Goal: Task Accomplishment & Management: Use online tool/utility

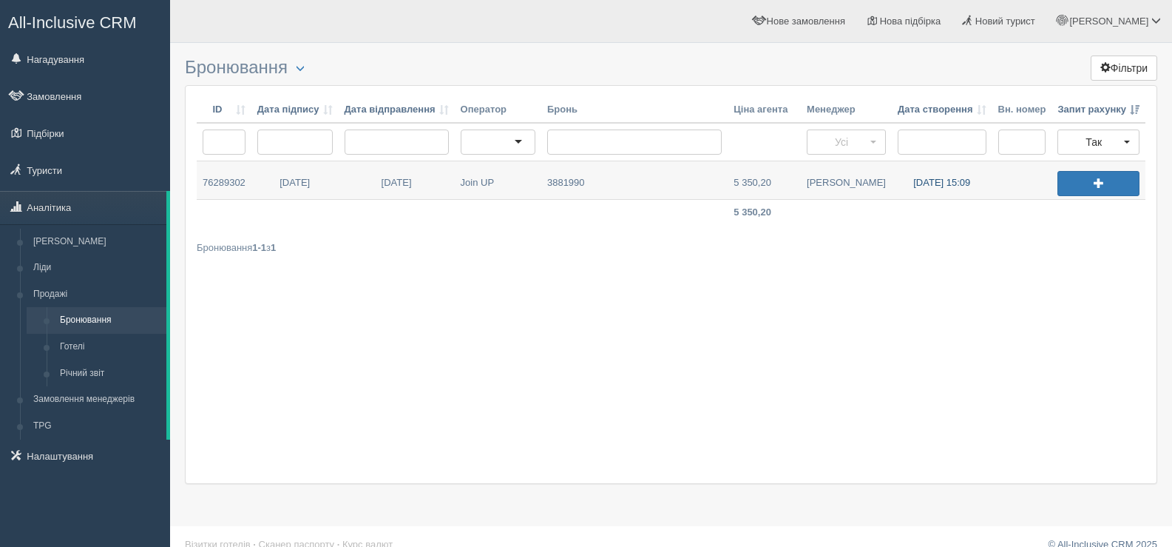
click at [937, 180] on link "30.09.2025 15:09" at bounding box center [942, 180] width 101 height 38
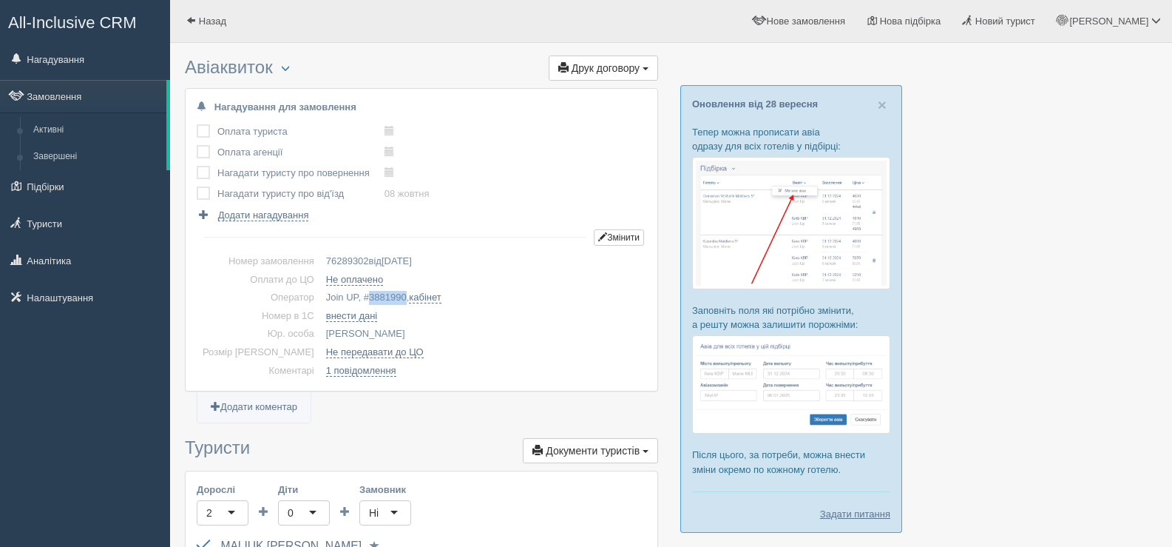
drag, startPoint x: 341, startPoint y: 296, endPoint x: 381, endPoint y: 297, distance: 39.9
click at [381, 297] on td "Join UP, # 3881990 , кабінет" at bounding box center [483, 297] width 326 height 18
copy span "3881990"
click at [285, 65] on button "button" at bounding box center [285, 69] width 25 height 18
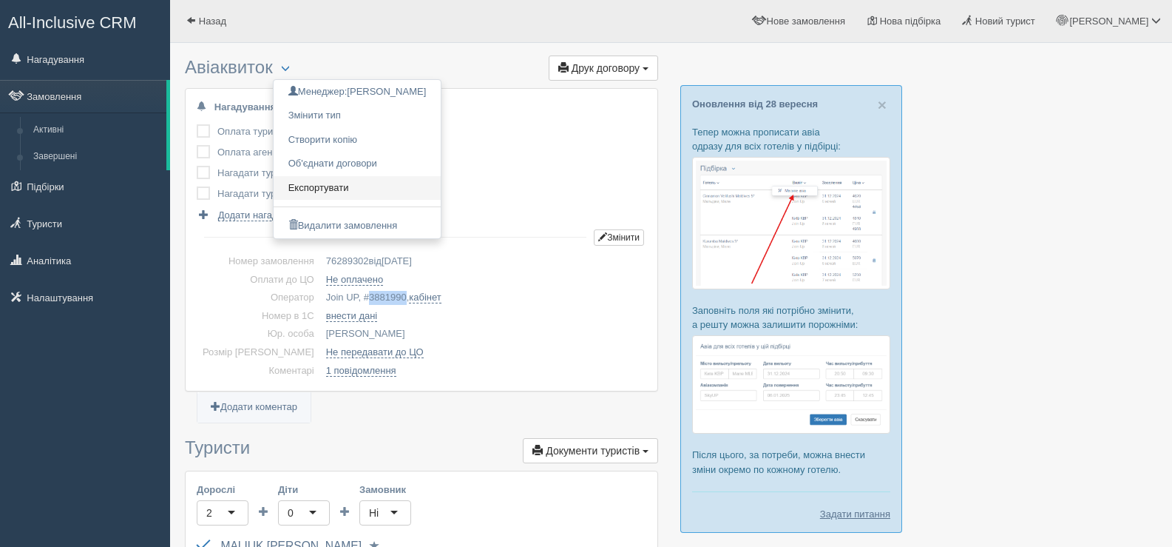
click at [334, 182] on link "Експортувати" at bounding box center [358, 188] width 168 height 24
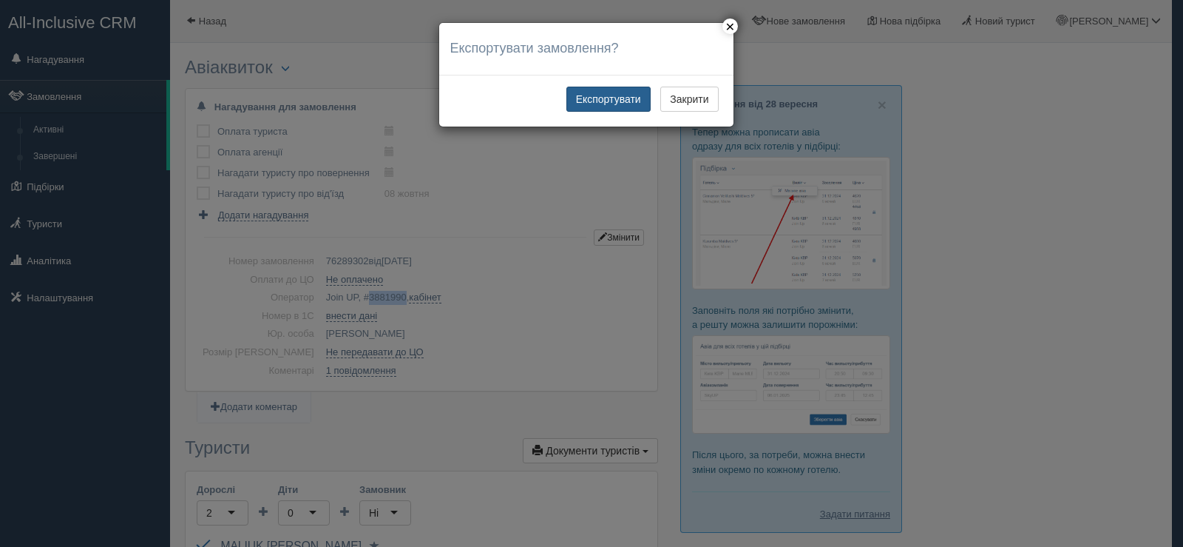
click at [589, 95] on button "Експортувати" at bounding box center [608, 99] width 84 height 25
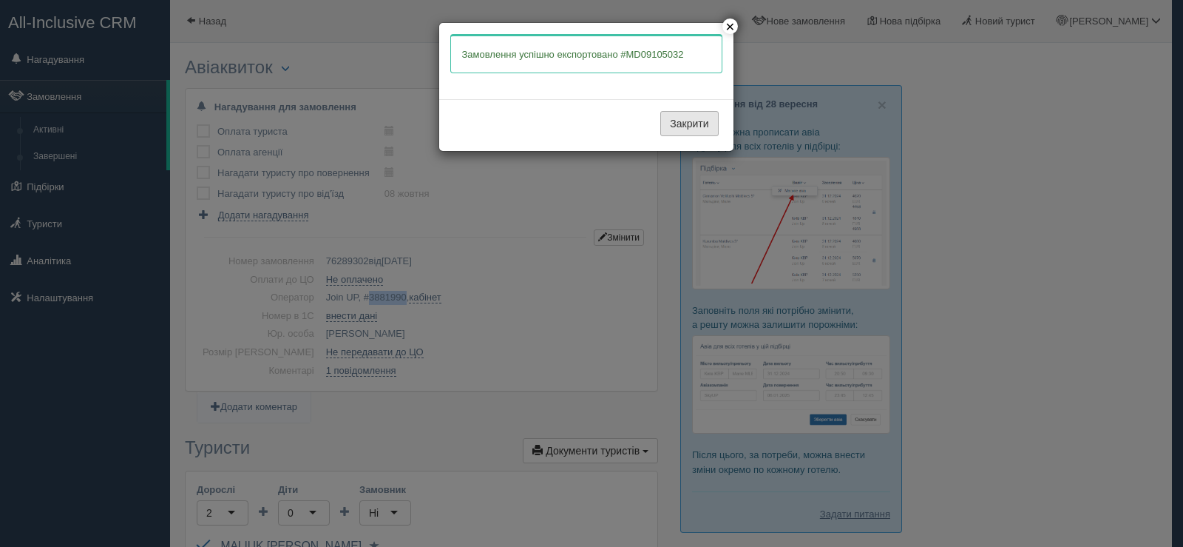
click at [677, 121] on button "Закрити" at bounding box center [689, 123] width 58 height 25
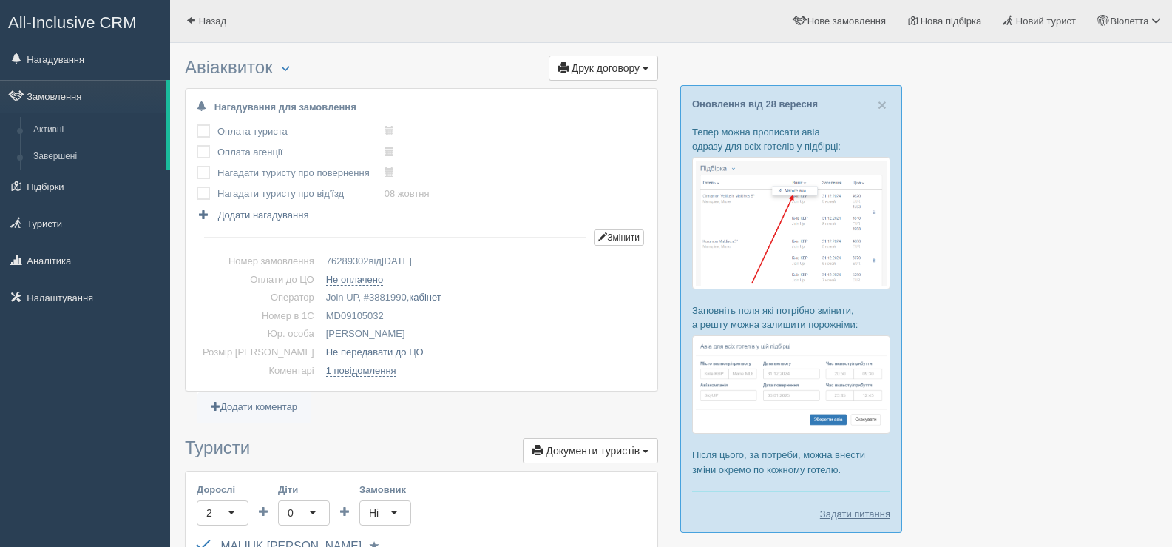
drag, startPoint x: 363, startPoint y: 312, endPoint x: 300, endPoint y: 319, distance: 63.2
click at [320, 319] on td "MD09105032" at bounding box center [483, 316] width 326 height 18
copy td "MD09105032"
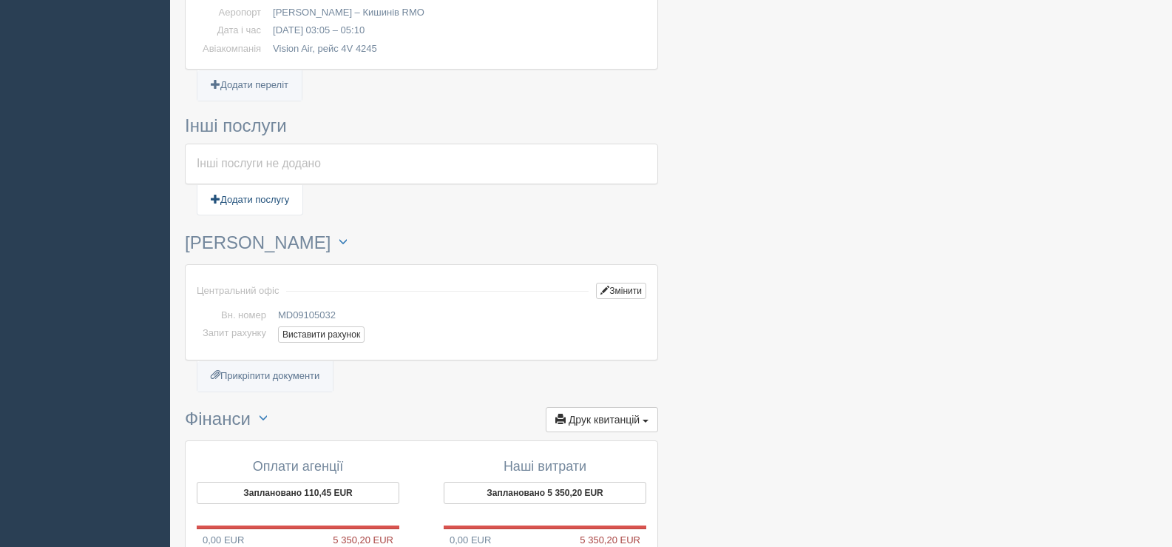
scroll to position [814, 0]
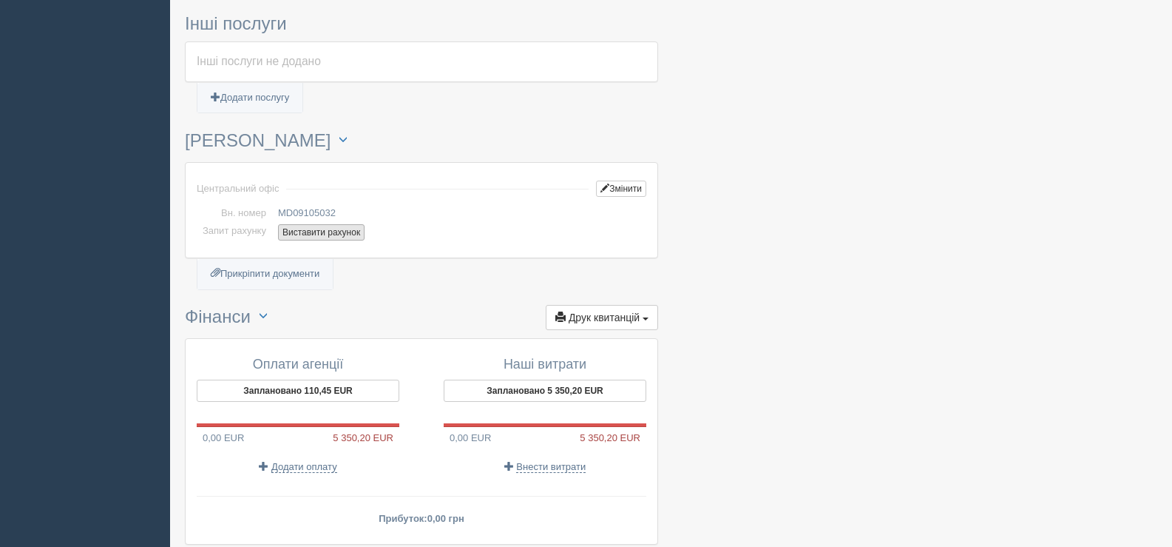
click at [312, 232] on button "Виставити рахунок" at bounding box center [321, 232] width 87 height 16
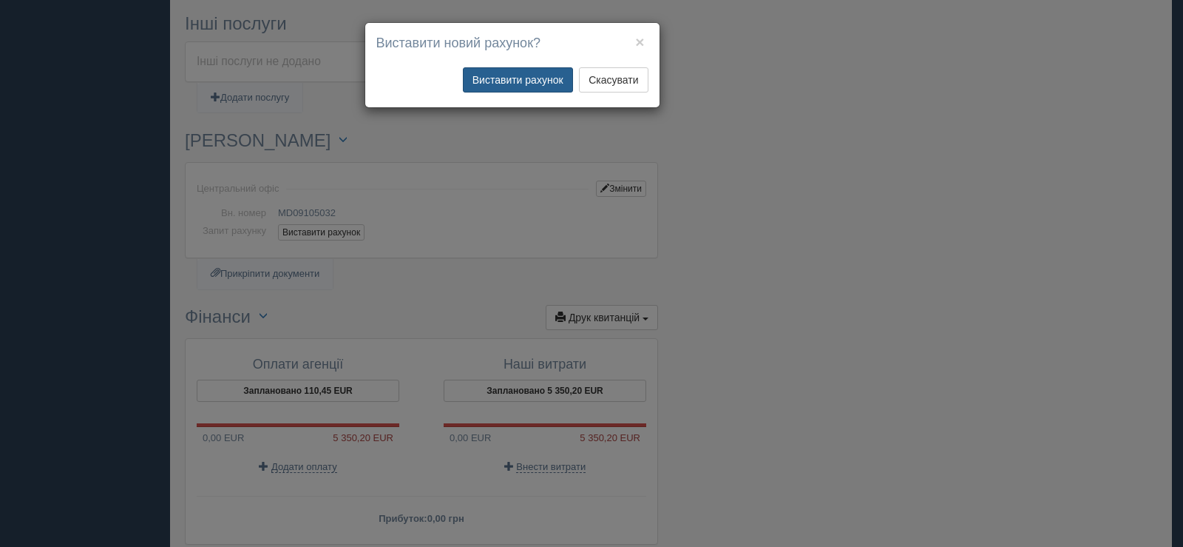
click at [505, 76] on button "Виставити рахунок" at bounding box center [518, 79] width 110 height 25
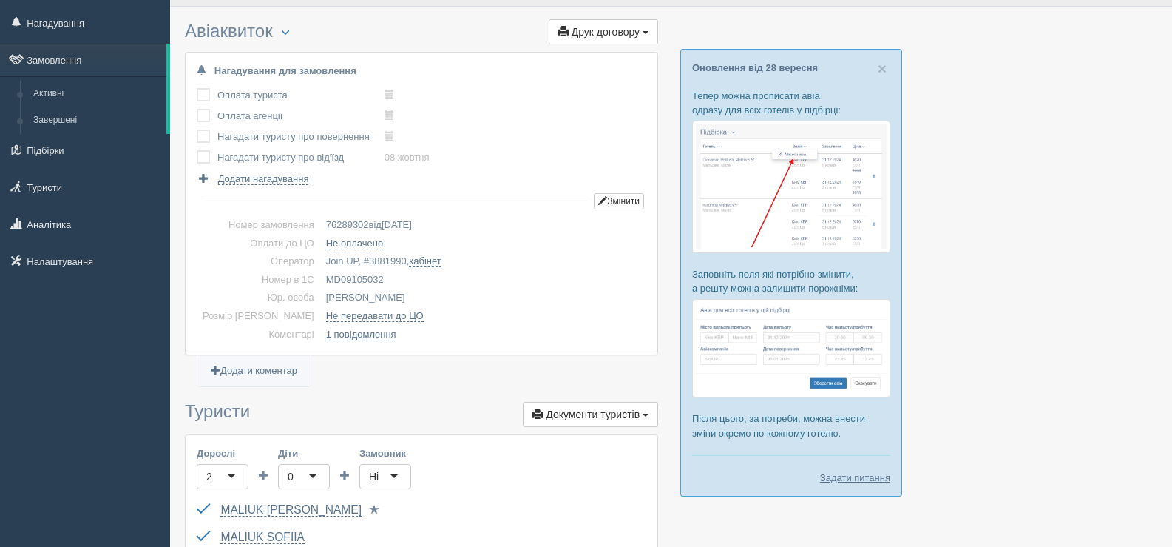
scroll to position [0, 0]
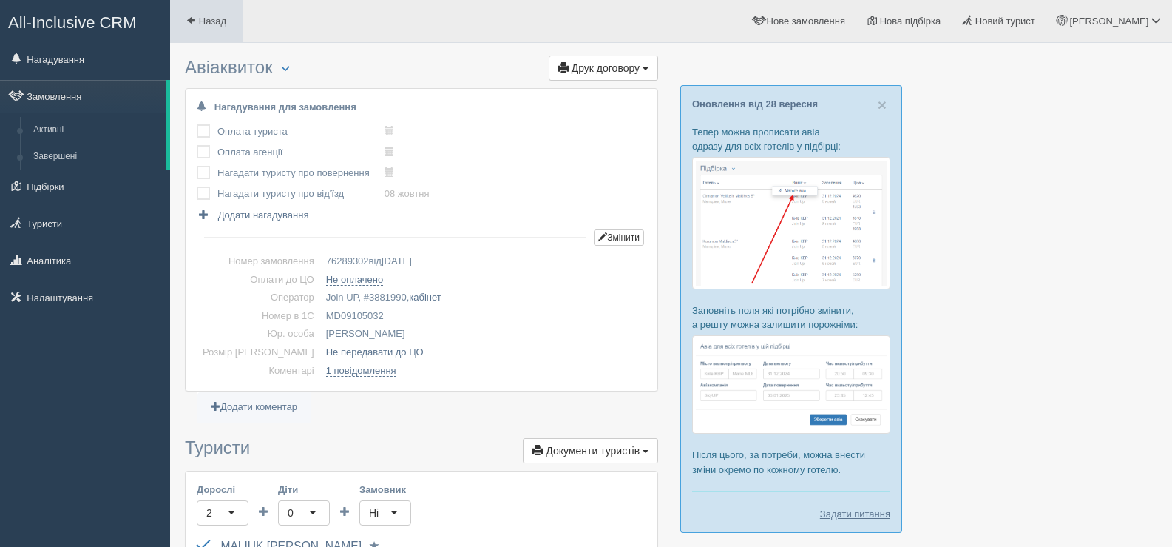
click at [204, 16] on span "Назад" at bounding box center [212, 21] width 27 height 11
